Goal: Information Seeking & Learning: Compare options

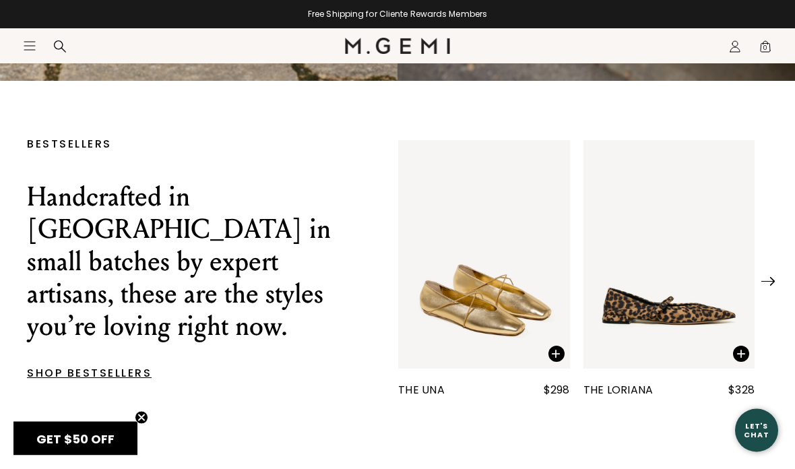
scroll to position [422, 0]
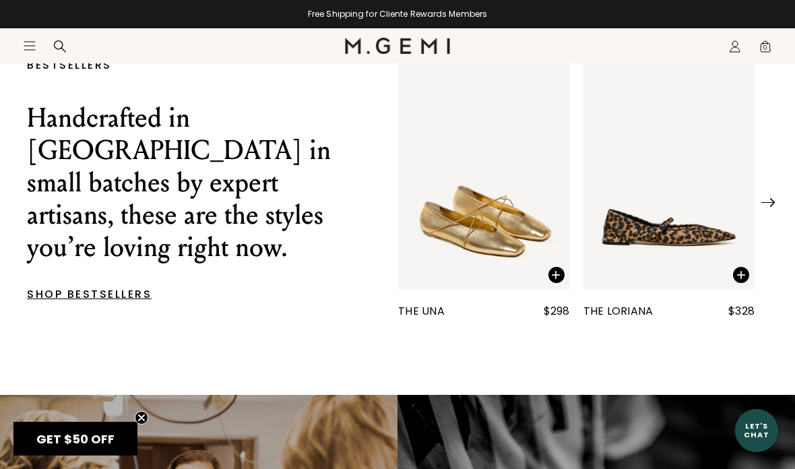
click at [773, 207] on img at bounding box center [767, 202] width 13 height 9
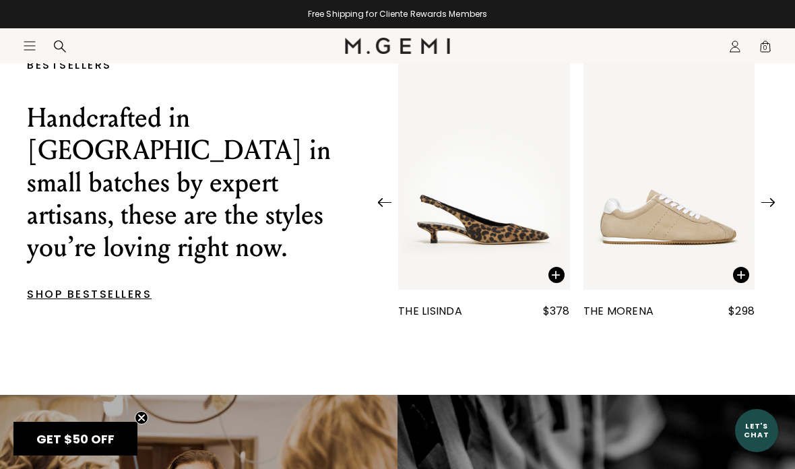
click at [773, 206] on img at bounding box center [767, 202] width 13 height 9
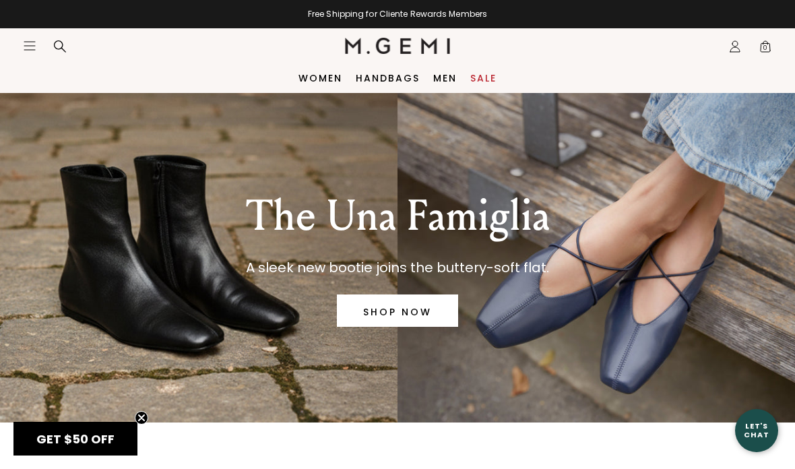
click at [34, 43] on icon "Icons/20x20/hamburger@2x" at bounding box center [29, 45] width 13 height 13
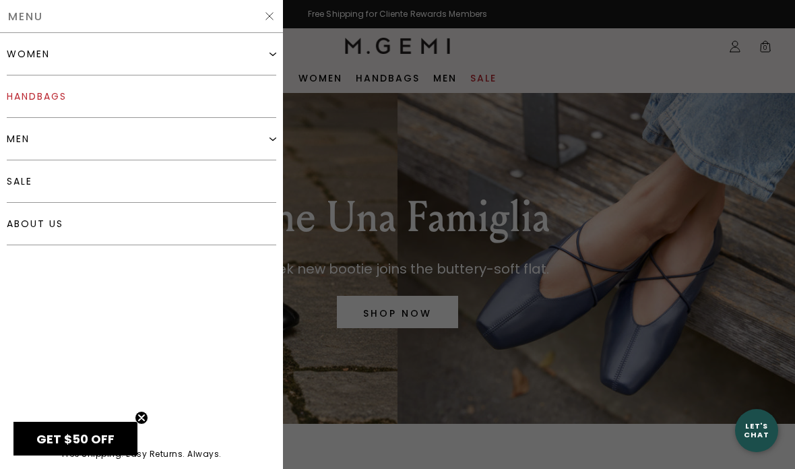
scroll to position [0, 0]
click at [110, 53] on div "women" at bounding box center [141, 54] width 269 height 42
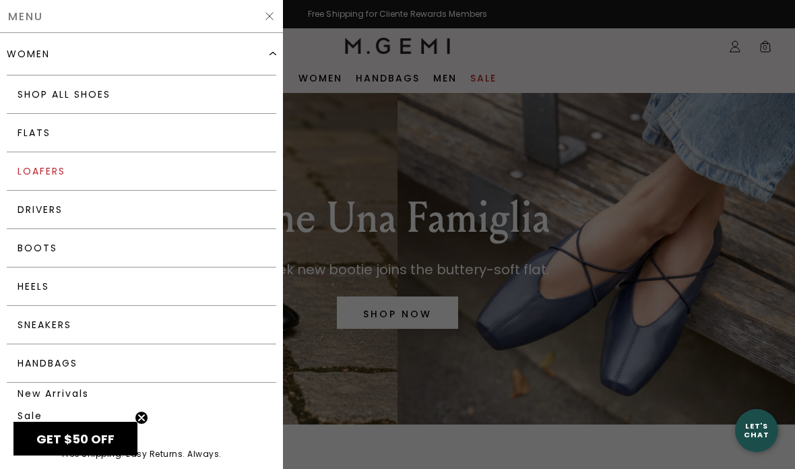
click at [61, 178] on link "Loafers" at bounding box center [141, 171] width 269 height 38
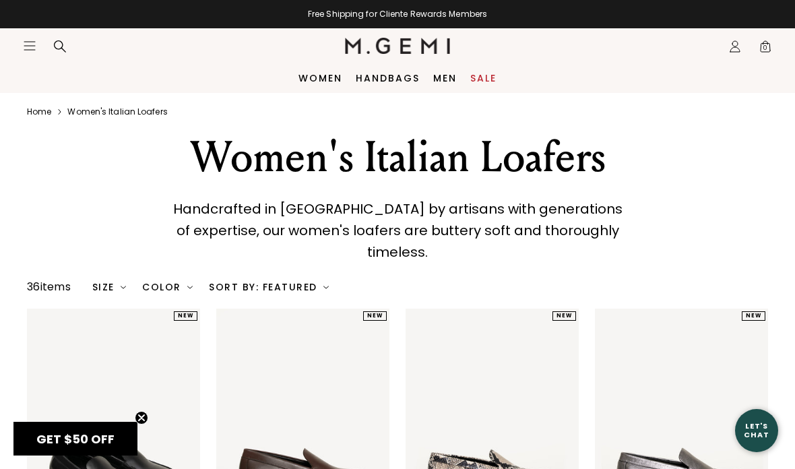
scroll to position [1, 0]
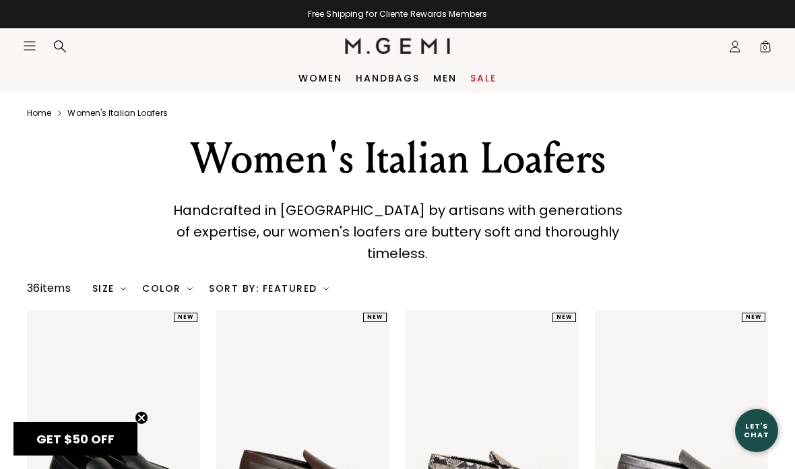
click at [32, 53] on nav "Icons/20x20/hamburger@2x Women Shop All Shoes New Arrivals Bestsellers Essentia…" at bounding box center [184, 45] width 322 height 35
click at [25, 46] on icon "Open site menu" at bounding box center [29, 46] width 11 height 8
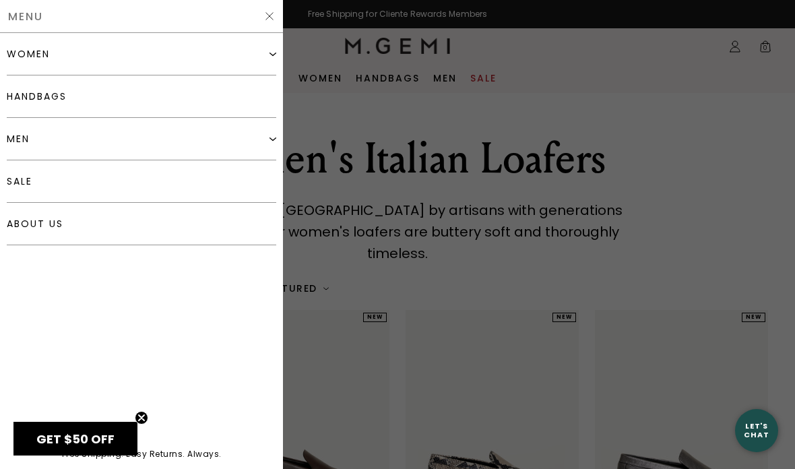
click at [96, 48] on div "women" at bounding box center [141, 54] width 269 height 42
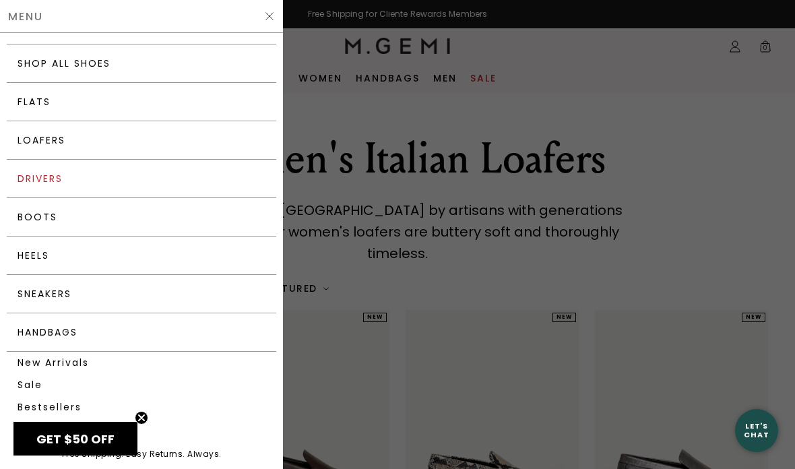
scroll to position [57, 0]
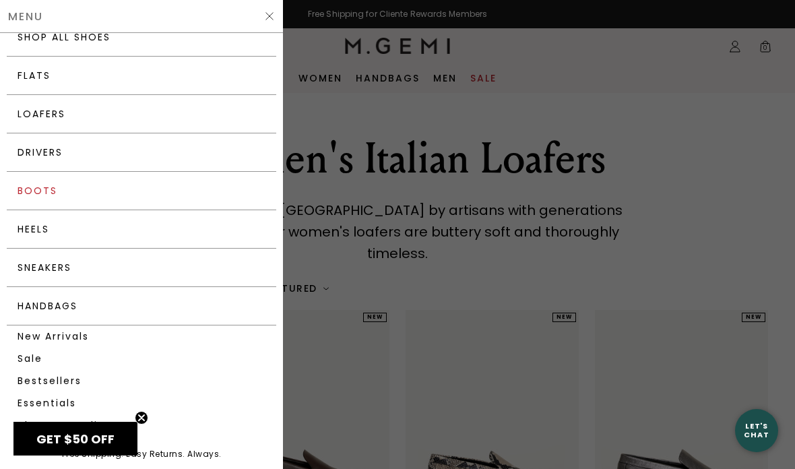
click at [44, 186] on link "Boots" at bounding box center [141, 191] width 269 height 38
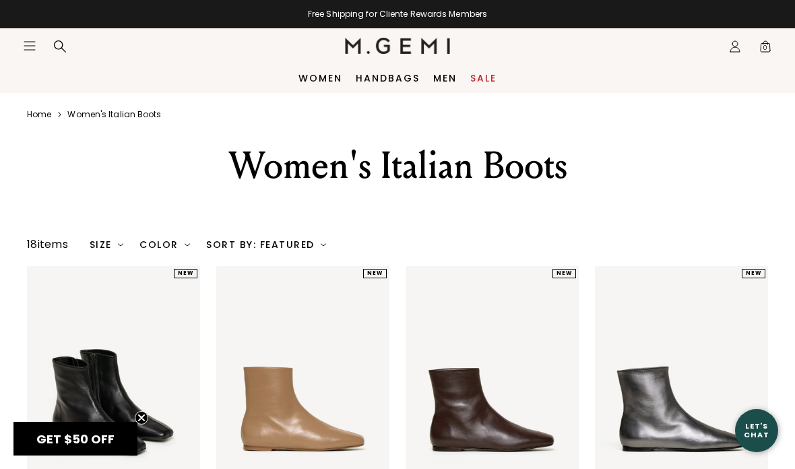
click at [29, 46] on icon "Open site menu" at bounding box center [29, 46] width 11 height 8
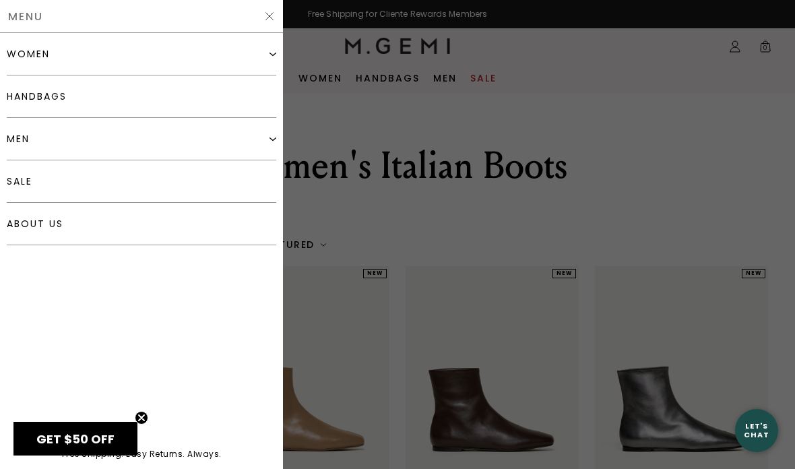
click at [114, 51] on div "women" at bounding box center [141, 54] width 269 height 42
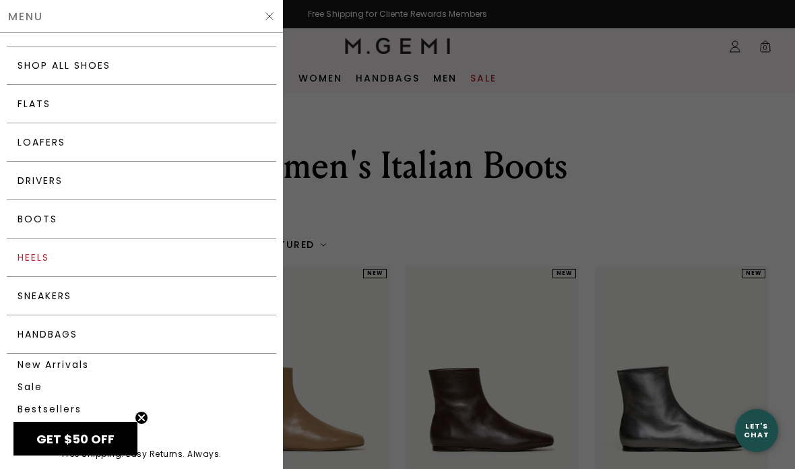
scroll to position [29, 0]
click at [39, 262] on link "Heels" at bounding box center [141, 257] width 269 height 38
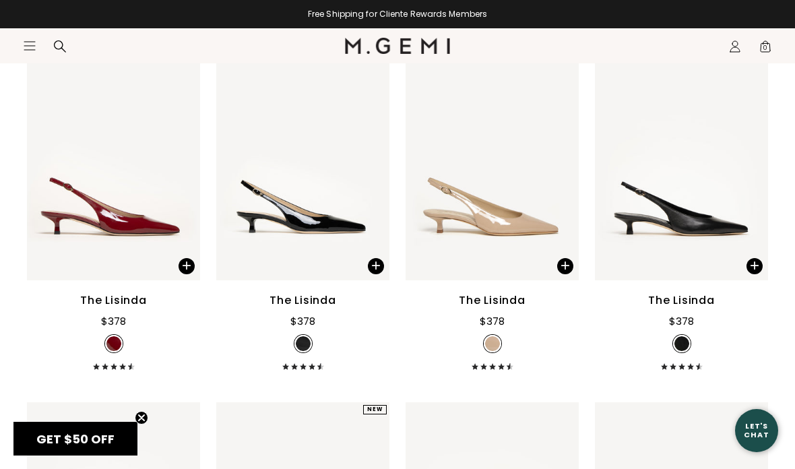
scroll to position [1364, 0]
